Goal: Find specific page/section: Find specific page/section

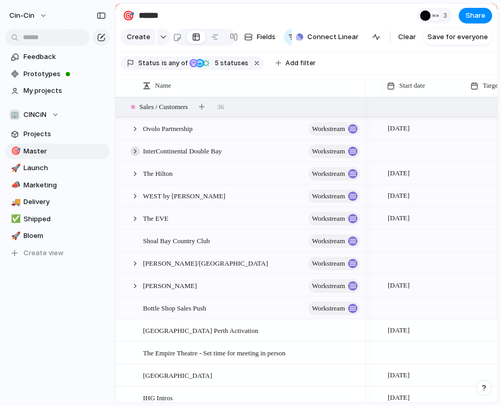
click at [135, 149] on div at bounding box center [134, 151] width 9 height 9
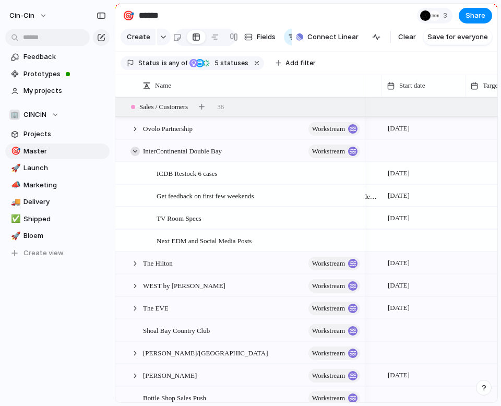
click at [132, 152] on div at bounding box center [134, 151] width 9 height 9
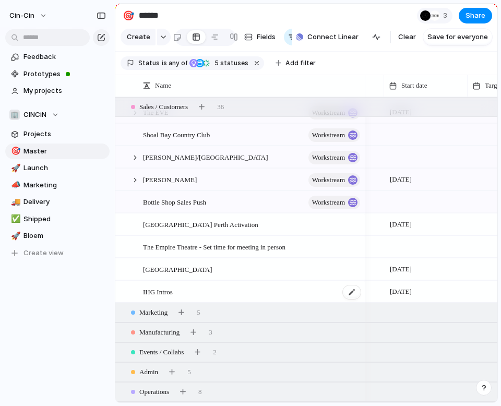
scroll to position [140, 0]
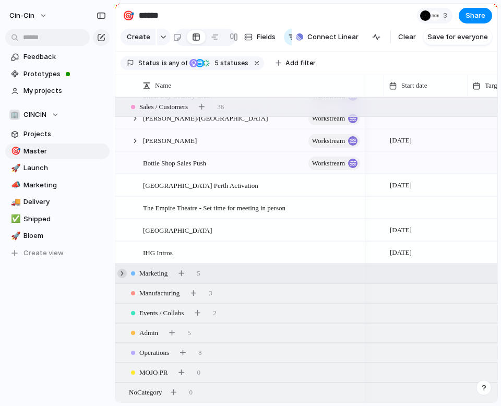
click at [126, 271] on div at bounding box center [121, 273] width 9 height 9
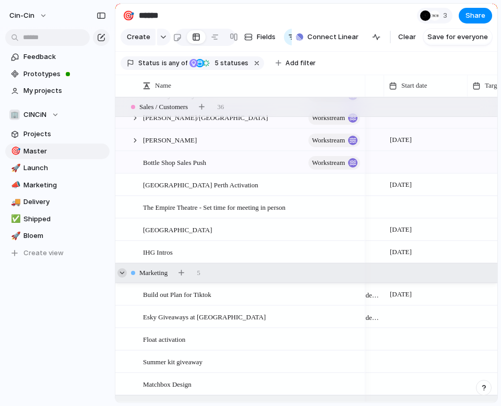
click at [126, 271] on div at bounding box center [121, 272] width 9 height 9
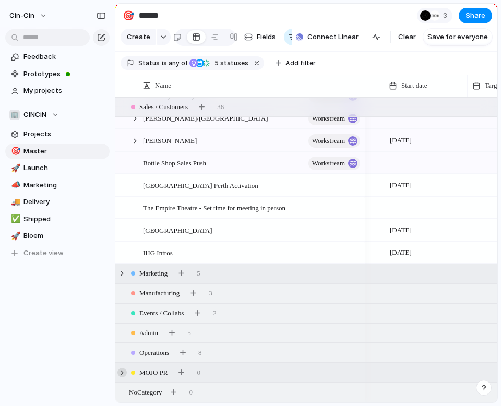
click at [125, 372] on div at bounding box center [121, 372] width 9 height 9
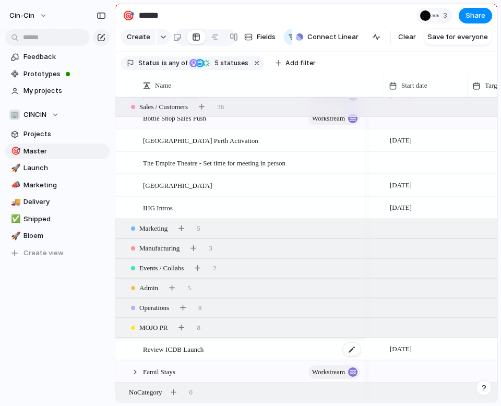
click at [174, 350] on span "Review ICDB Launch" at bounding box center [173, 349] width 61 height 12
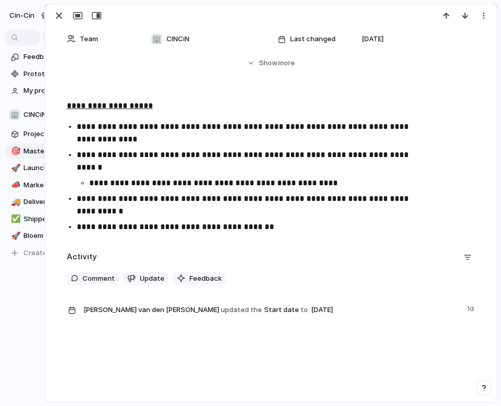
drag, startPoint x: 114, startPoint y: 15, endPoint x: -48, endPoint y: 22, distance: 162.5
click at [0, 22] on html "cin-cin Feedback Prototypes My projects 🏢 CINCiN Projects 🎯 Master 🚀 Launch 📣 M…" at bounding box center [250, 203] width 501 height 406
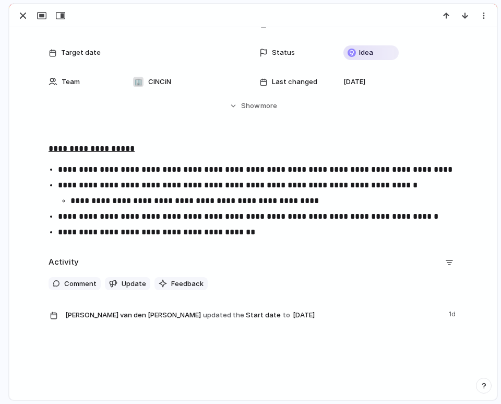
scroll to position [114, 0]
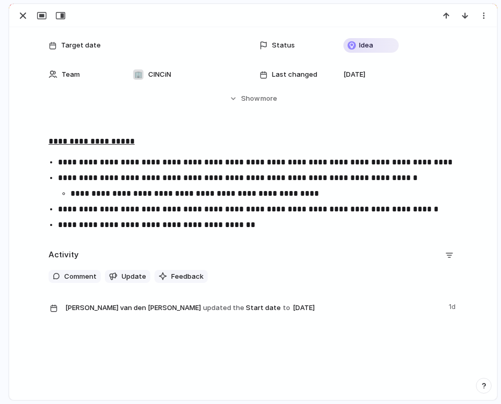
click at [263, 224] on p "**********" at bounding box center [262, 225] width 409 height 13
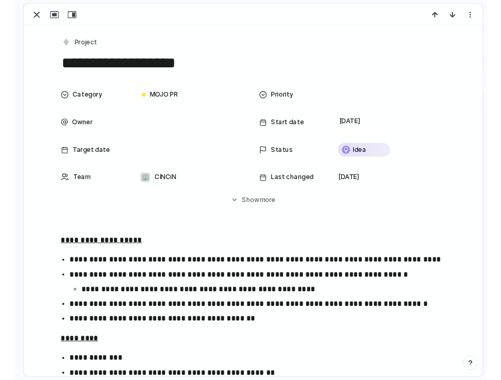
scroll to position [172, 0]
